Goal: Find specific fact: Find specific fact

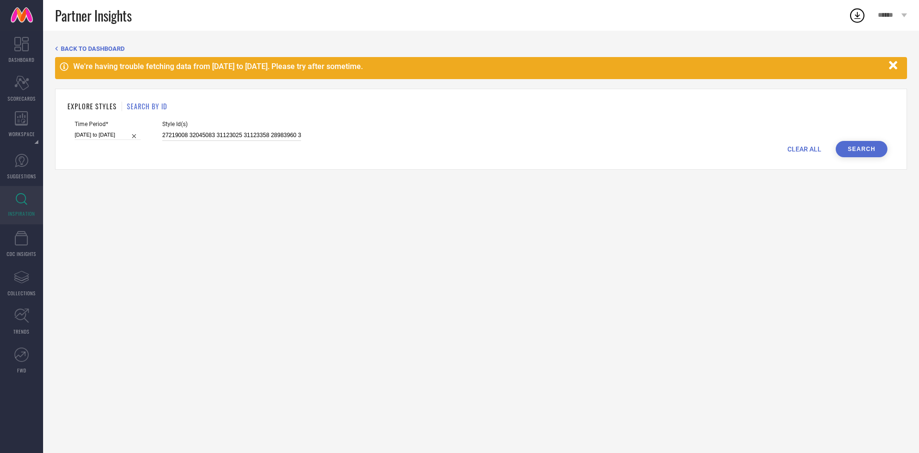
click at [202, 134] on input "27219008 32045083 31123025 31123358 28983960 32045074 31123341 28583844 3113664…" at bounding box center [231, 135] width 139 height 11
type input "2311162"
select select "7"
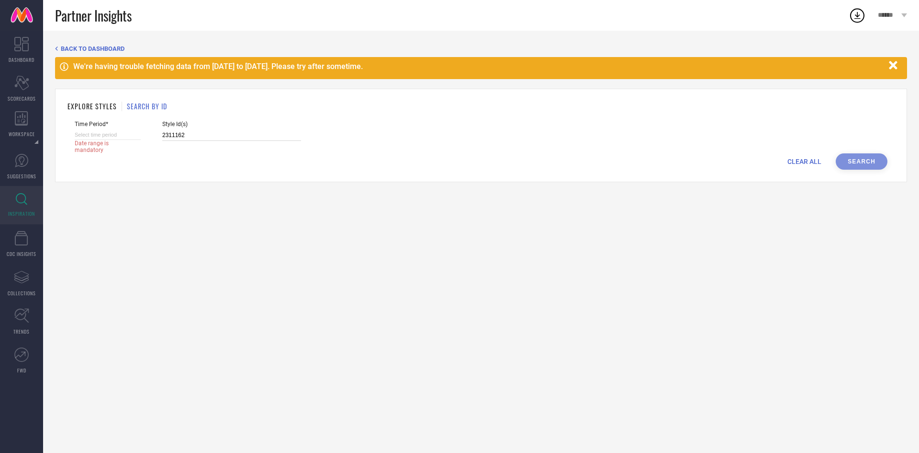
select select "2025"
select select "8"
select select "2025"
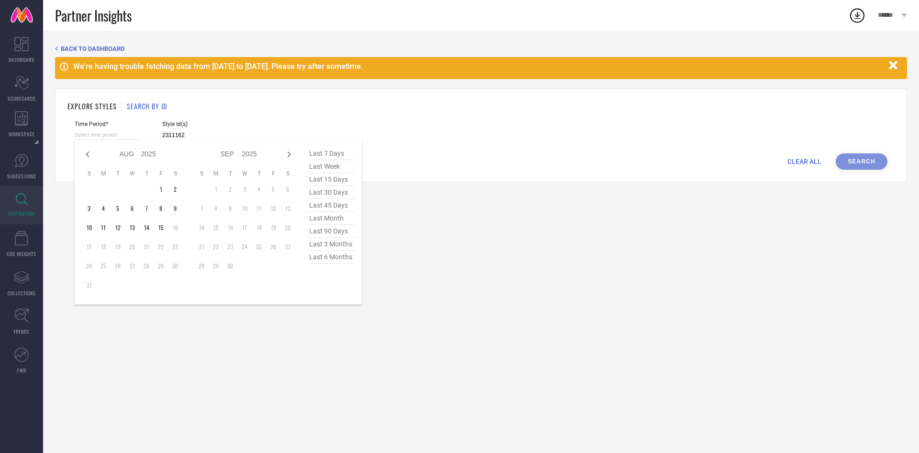
click at [125, 133] on input at bounding box center [108, 135] width 66 height 10
type input "2311162"
click at [336, 243] on span "last 3 months" at bounding box center [331, 244] width 48 height 13
type input "[DATE] to [DATE]"
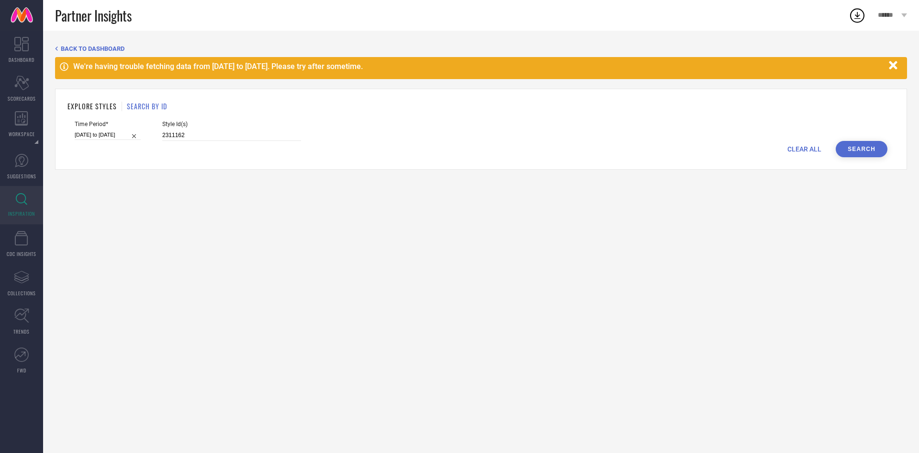
click at [855, 148] on button "Search" at bounding box center [862, 149] width 52 height 16
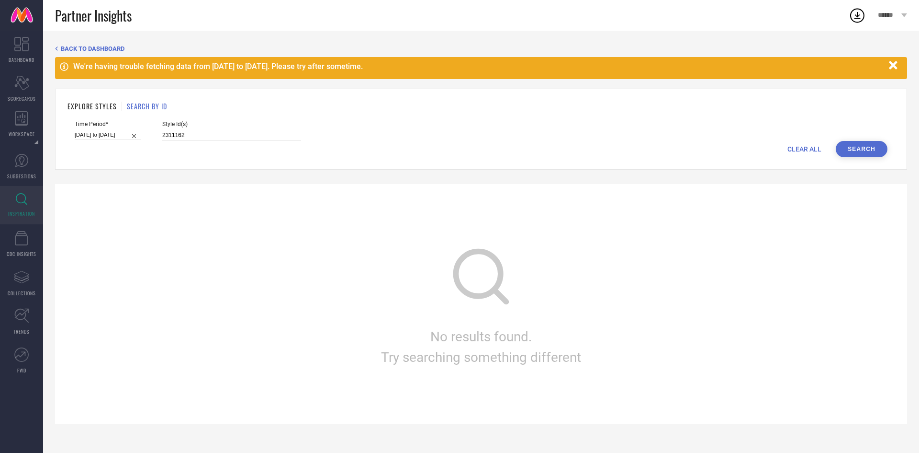
click at [855, 148] on button "Search" at bounding box center [862, 149] width 52 height 16
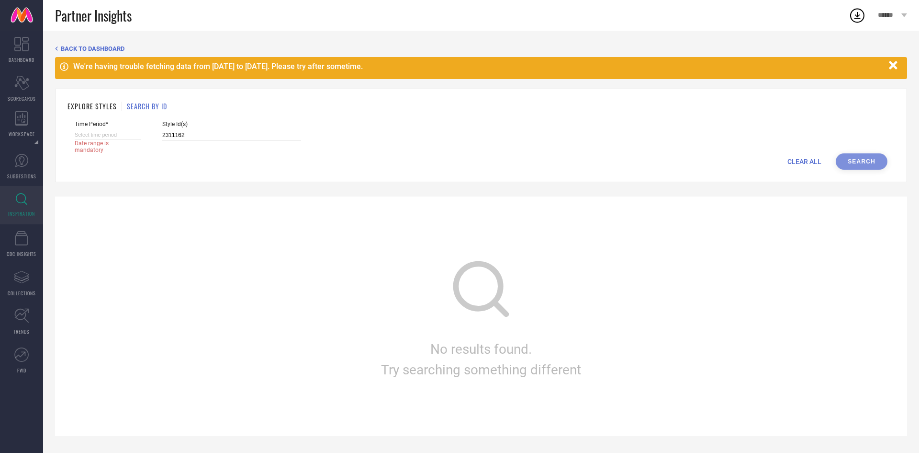
select select "7"
select select "2025"
select select "8"
select select "2025"
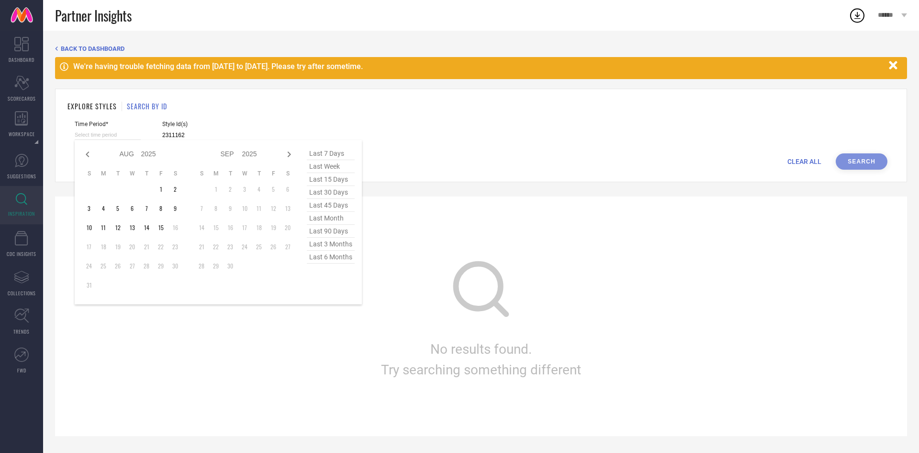
click at [110, 137] on input at bounding box center [108, 135] width 66 height 10
type input "After [DATE]"
click at [160, 193] on td "1" at bounding box center [161, 189] width 14 height 14
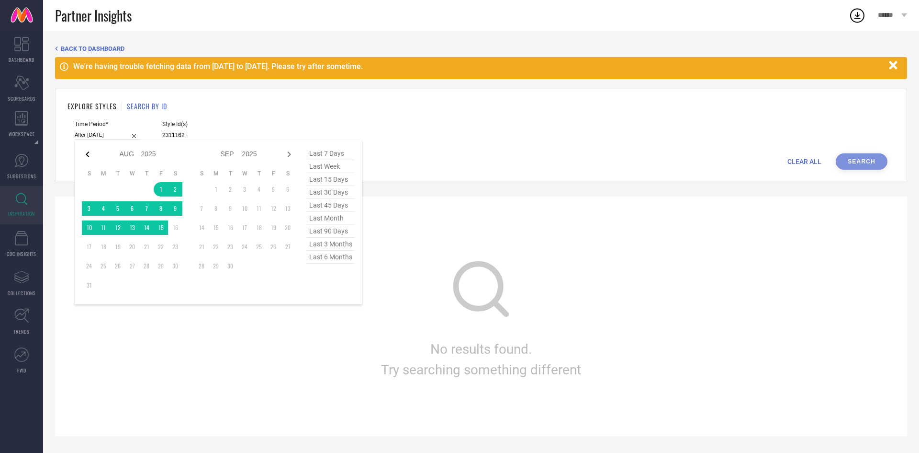
click at [91, 155] on icon at bounding box center [87, 153] width 11 height 11
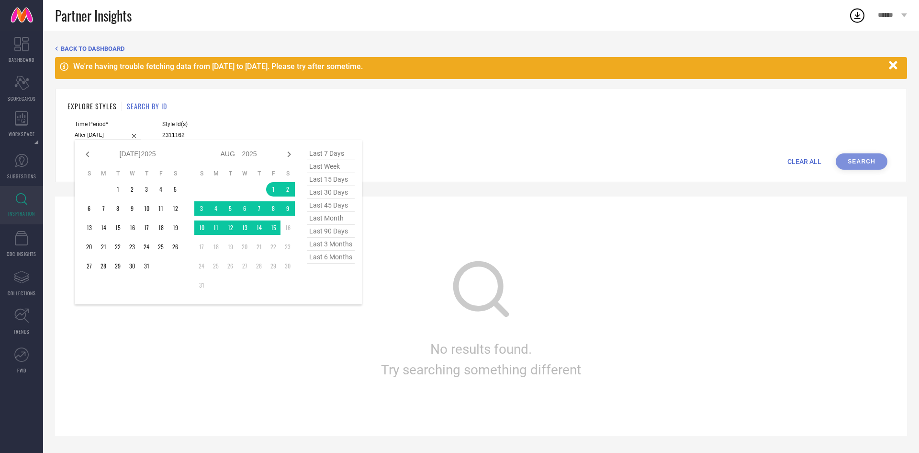
click at [91, 155] on icon at bounding box center [87, 153] width 11 height 11
select select "5"
select select "2025"
select select "6"
select select "2025"
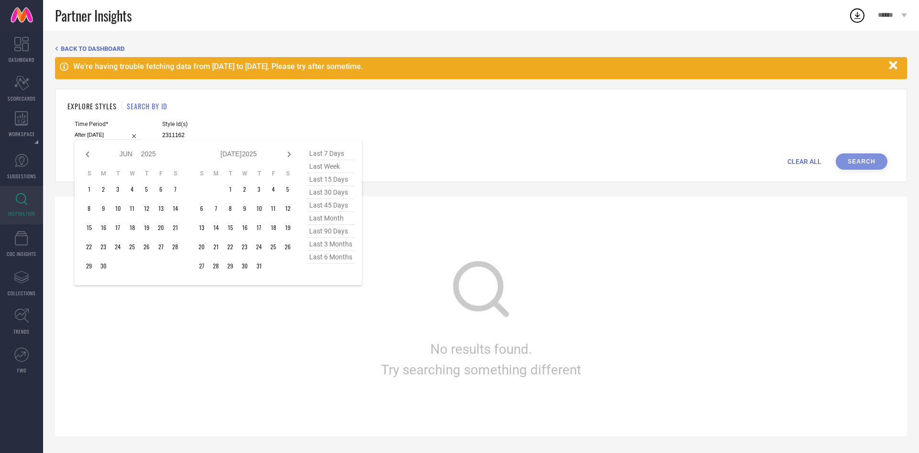
click at [91, 155] on icon at bounding box center [87, 153] width 11 height 11
select select "4"
select select "2025"
select select "5"
select select "2025"
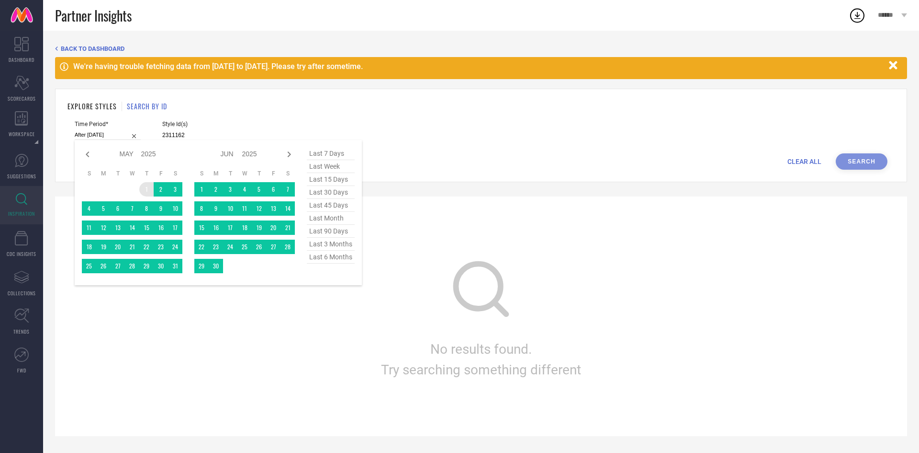
type input "[DATE] to [DATE]"
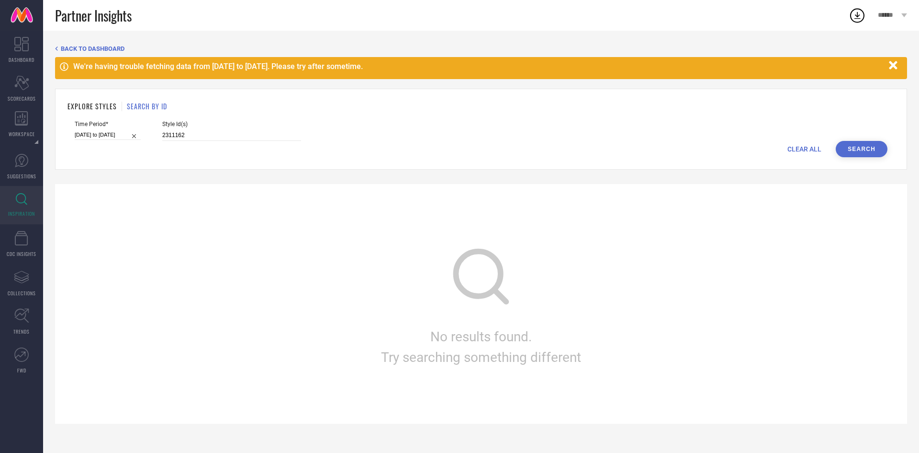
click at [860, 147] on button "Search" at bounding box center [862, 149] width 52 height 16
click at [192, 136] on input "2311162" at bounding box center [231, 135] width 139 height 11
click at [865, 147] on button "Search" at bounding box center [862, 149] width 52 height 16
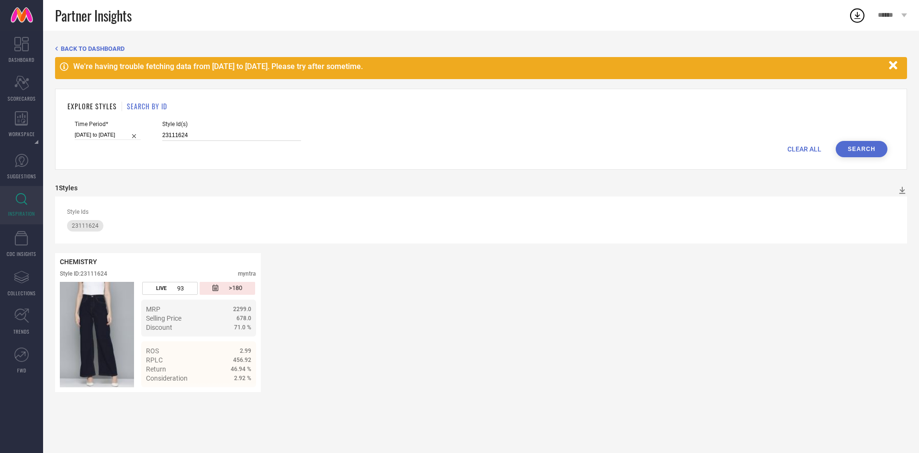
click at [197, 136] on input "23111624" at bounding box center [231, 135] width 139 height 11
type input "23111610"
click at [872, 150] on button "Search" at bounding box center [862, 149] width 52 height 16
click at [891, 63] on icon "button" at bounding box center [893, 65] width 8 height 8
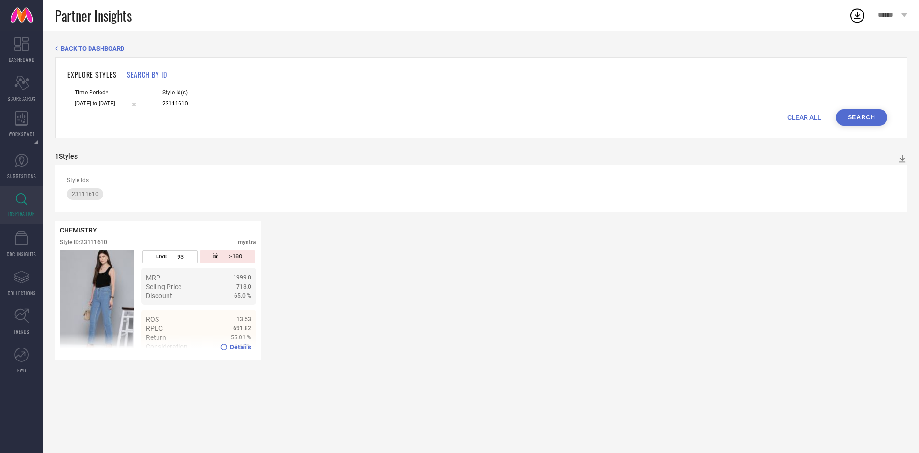
click at [98, 244] on div "Style ID: 23111610" at bounding box center [83, 241] width 47 height 7
copy div "23111610"
